Goal: Task Accomplishment & Management: Manage account settings

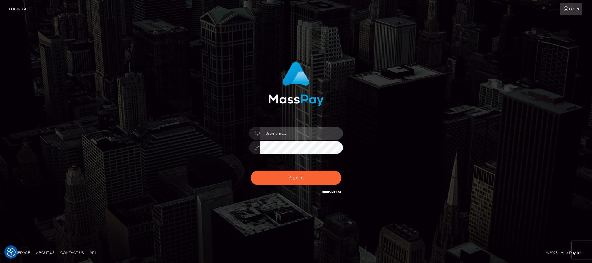
type input "Jiecel"
click at [73, 36] on div "Jiecel Sign in" at bounding box center [296, 131] width 592 height 237
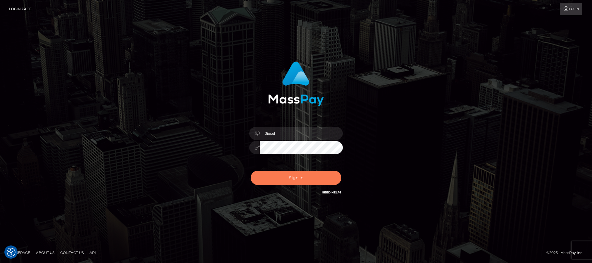
click at [309, 177] on button "Sign in" at bounding box center [296, 178] width 91 height 14
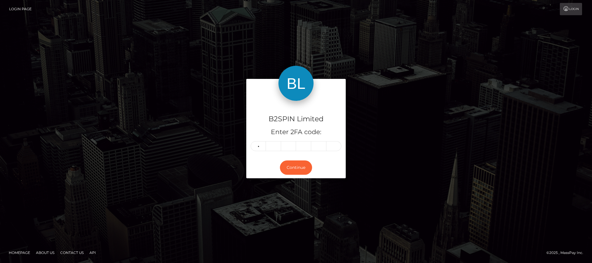
type input "8"
type input "5"
type input "7"
type input "3"
type input "6"
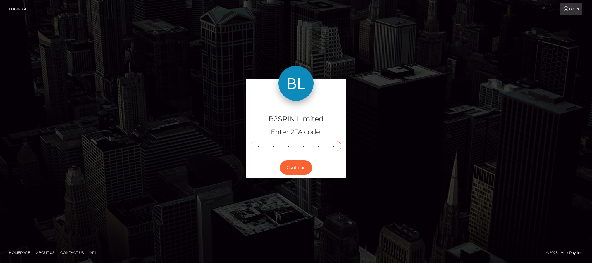
type input "4"
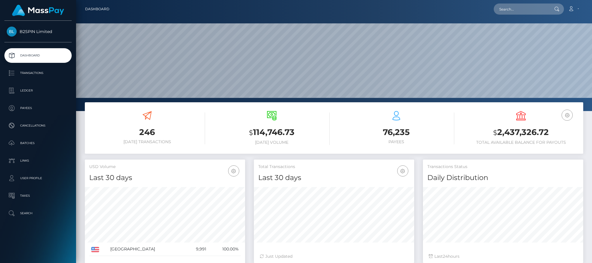
scroll to position [111, 516]
click at [44, 67] on link "Transactions" at bounding box center [37, 73] width 67 height 15
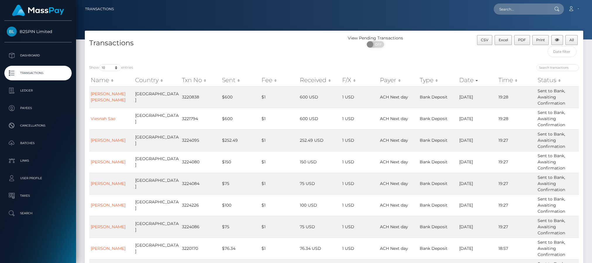
click at [115, 60] on div "Show 10 25 50 100 250 500 1,000 3,500 entries Name Country Txn No Sent Fee Rece…" at bounding box center [334, 193] width 498 height 267
click at [106, 68] on select "10 25 50 100 250 500 1,000 3,500" at bounding box center [110, 67] width 22 height 7
select select "3500"
click at [100, 65] on select "10 25 50 100 250 500 1,000 3,500" at bounding box center [110, 67] width 22 height 7
click at [377, 42] on span "OFF" at bounding box center [377, 44] width 15 height 6
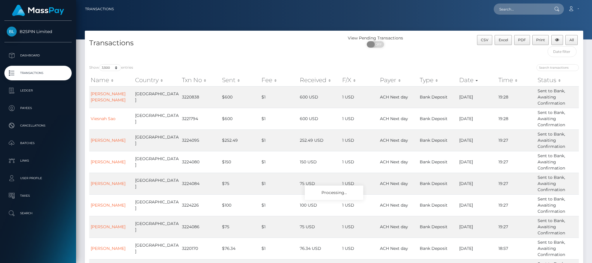
checkbox input "true"
click at [43, 244] on div "B2SPIN Limited Dashboard Transactions Ledger Payees Cancellations Batches" at bounding box center [38, 141] width 76 height 241
click at [49, 256] on div "B2SPIN Limited Dashboard Transactions Ledger Payees Cancellations Batches" at bounding box center [38, 141] width 76 height 241
click at [55, 255] on div "B2SPIN Limited Dashboard Transactions Ledger Payees Cancellations Batches" at bounding box center [38, 141] width 76 height 241
drag, startPoint x: 503, startPoint y: 38, endPoint x: 530, endPoint y: 51, distance: 29.9
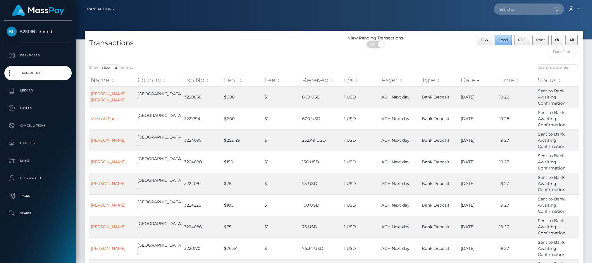
click at [503, 38] on span "Excel" at bounding box center [502, 40] width 9 height 4
